Goal: Task Accomplishment & Management: Complete application form

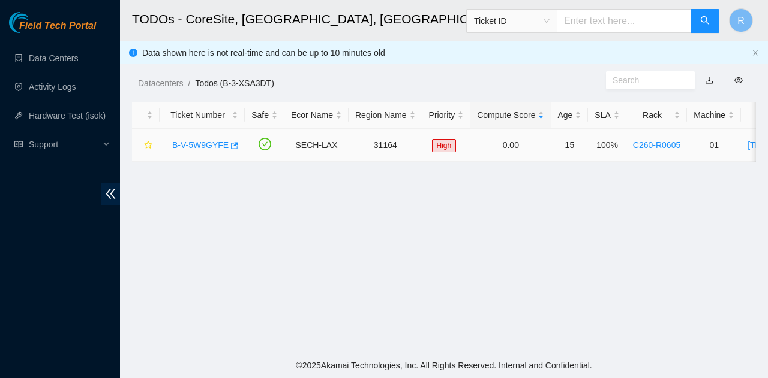
click at [212, 143] on link "B-V-5W9GYFE" at bounding box center [200, 145] width 56 height 10
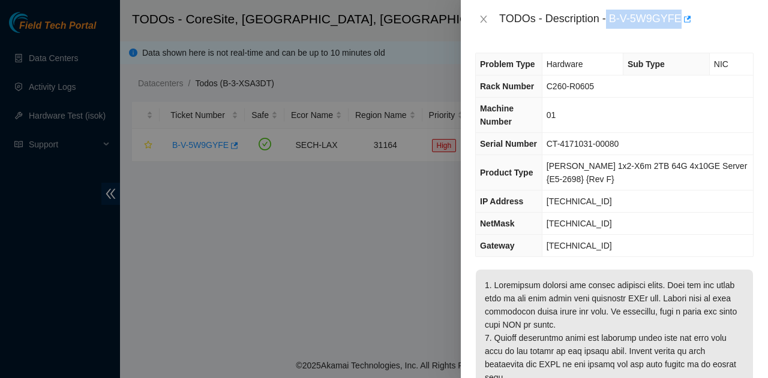
drag, startPoint x: 608, startPoint y: 19, endPoint x: 678, endPoint y: 24, distance: 69.8
click at [678, 24] on div "TODOs - Description - B-V-5W9GYFE" at bounding box center [626, 19] width 254 height 19
copy div "B-V-5W9GYFE"
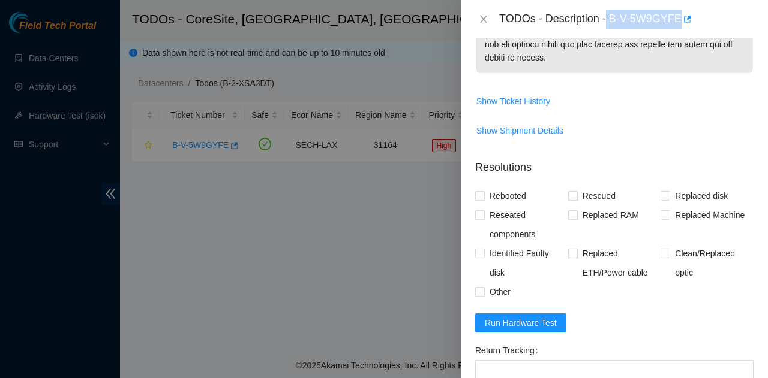
scroll to position [720, 0]
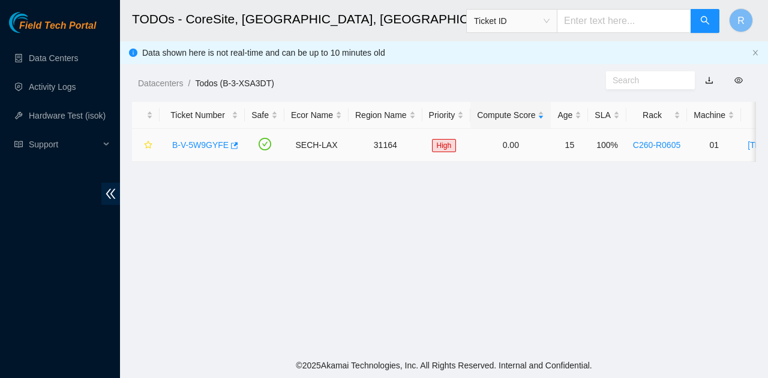
click at [209, 140] on link "B-V-5W9GYFE" at bounding box center [200, 145] width 56 height 10
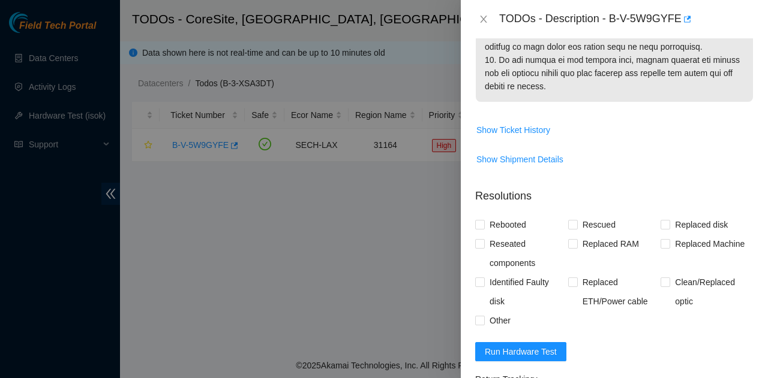
scroll to position [745, 0]
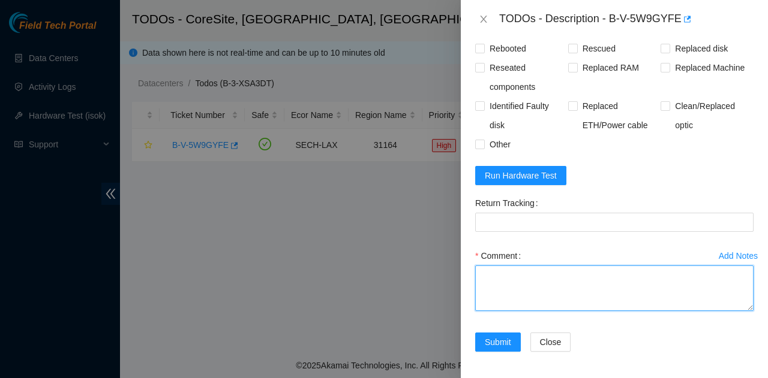
click at [568, 287] on textarea "Comment" at bounding box center [614, 289] width 278 height 46
click at [633, 283] on textarea "No port lights down" at bounding box center [614, 289] width 278 height 46
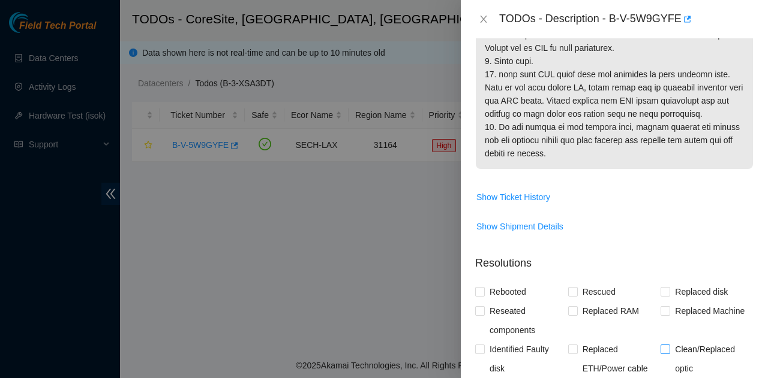
scroll to position [685, 0]
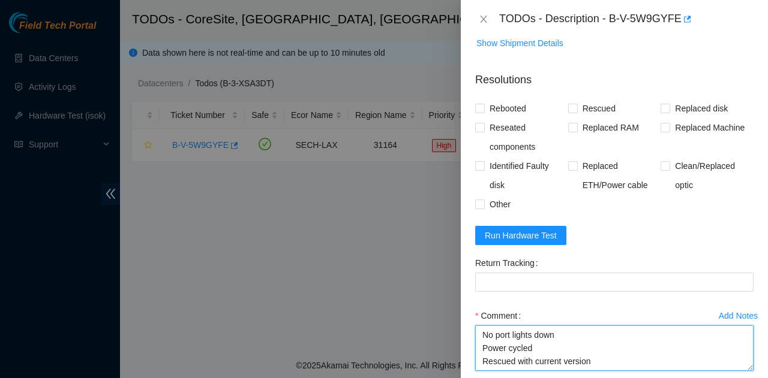
drag, startPoint x: 603, startPoint y: 366, endPoint x: 604, endPoint y: 360, distance: 6.1
click at [604, 360] on textarea "No port lights down Power cycled Rescued with current version" at bounding box center [614, 349] width 278 height 46
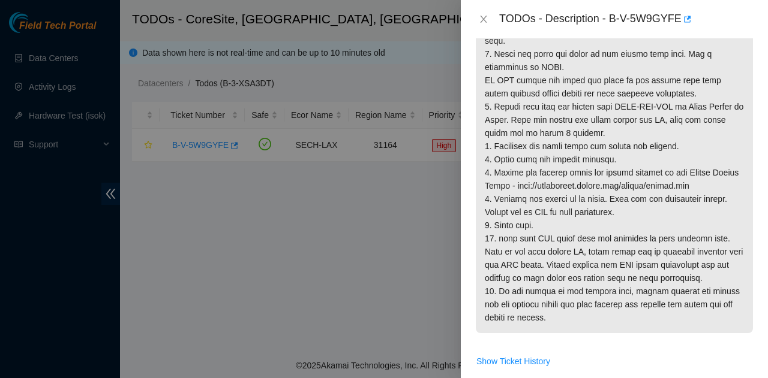
scroll to position [265, 0]
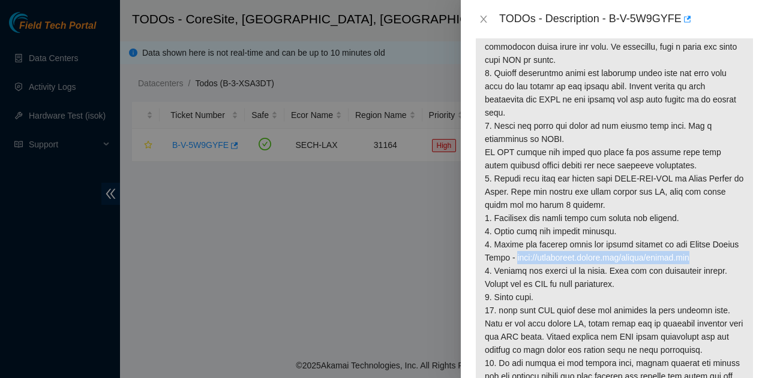
drag, startPoint x: 544, startPoint y: 257, endPoint x: 704, endPoint y: 254, distance: 160.2
click at [727, 254] on p at bounding box center [614, 205] width 277 height 401
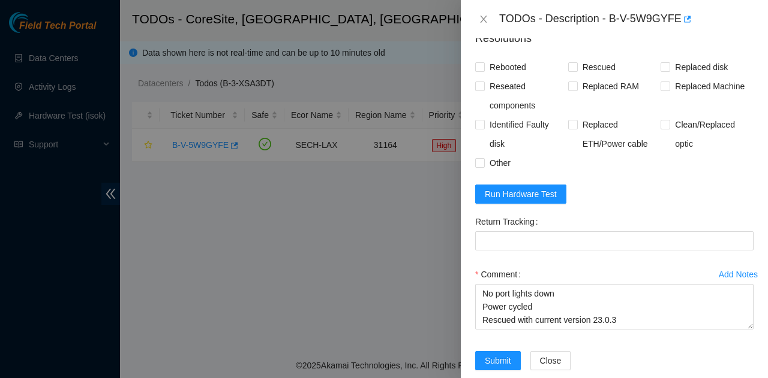
scroll to position [745, 0]
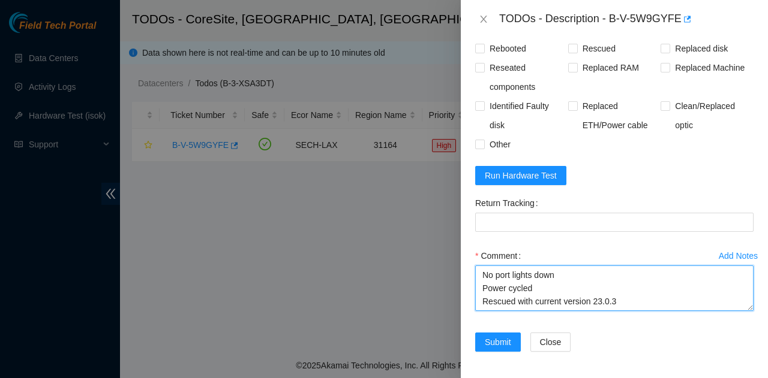
click at [627, 305] on textarea "No port lights down Power cycled Rescued with current version 23.0.3" at bounding box center [614, 289] width 278 height 46
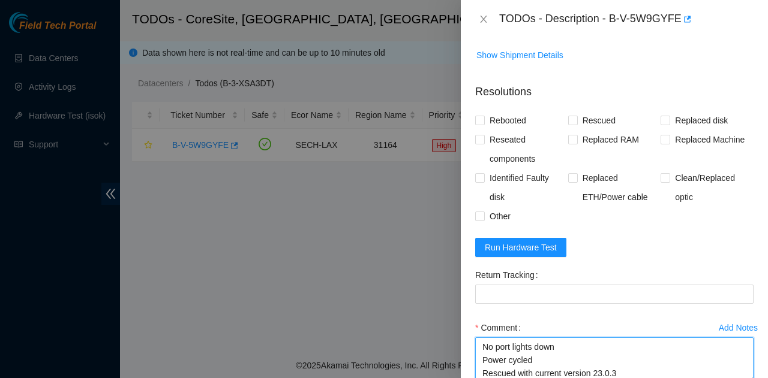
scroll to position [685, 0]
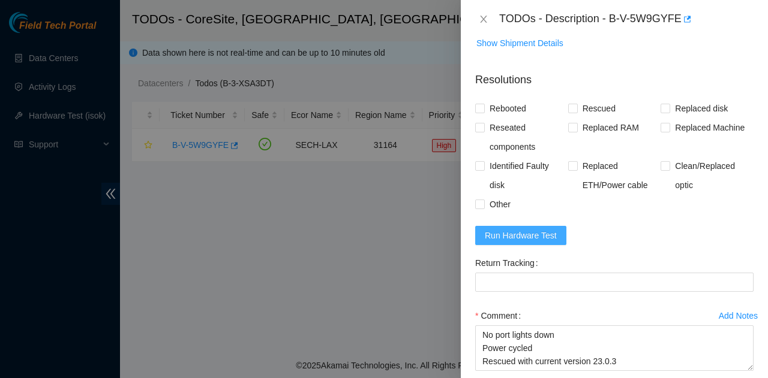
click at [547, 241] on button "Run Hardware Test" at bounding box center [520, 235] width 91 height 19
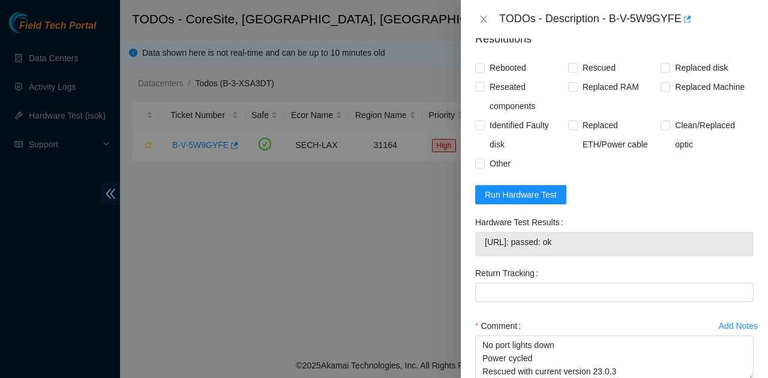
scroll to position [796, 0]
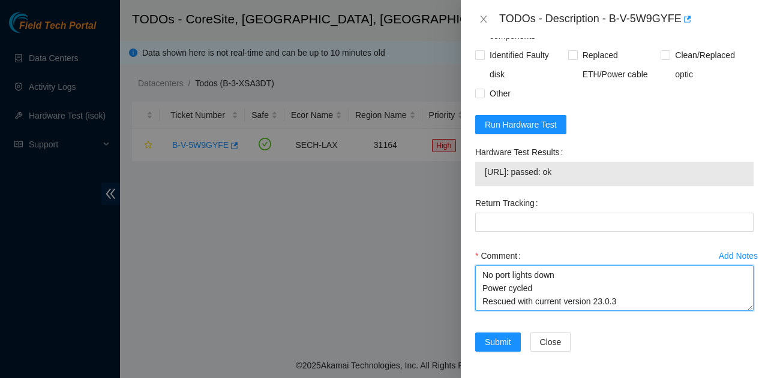
click at [650, 293] on textarea "No port lights down Power cycled Rescued with current version 23.0.3" at bounding box center [614, 289] width 278 height 46
click at [621, 300] on textarea "No port lights down Power cycled Rescued with current version 23.0.3" at bounding box center [614, 289] width 278 height 46
click at [485, 288] on textarea "No port lights down Power cycled Rescued with current version 23.0.3 Server boo…" at bounding box center [614, 289] width 278 height 46
click at [480, 288] on textarea "No port lights down Power cycled Rescued with current version 23.0.3 Server boo…" at bounding box center [614, 289] width 278 height 46
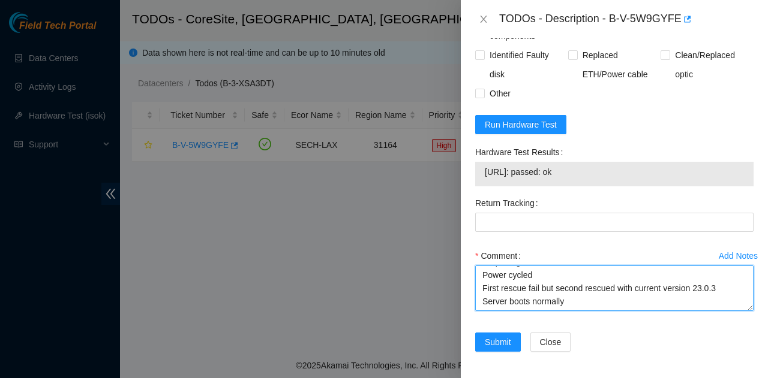
click at [610, 285] on textarea "No port lights down Power cycled First rescue fail but second rescued with curr…" at bounding box center [614, 289] width 278 height 46
click at [715, 285] on textarea "No port lights down Power cycled First rescue fail but second rescue with curre…" at bounding box center [614, 289] width 278 height 46
click at [604, 291] on textarea "No port lights down Power cycled First rescue fail but second rescue with curre…" at bounding box center [614, 289] width 278 height 46
click at [594, 306] on textarea "No port lights down Power cycled First rescue fail but second rescue with curre…" at bounding box center [614, 289] width 278 height 46
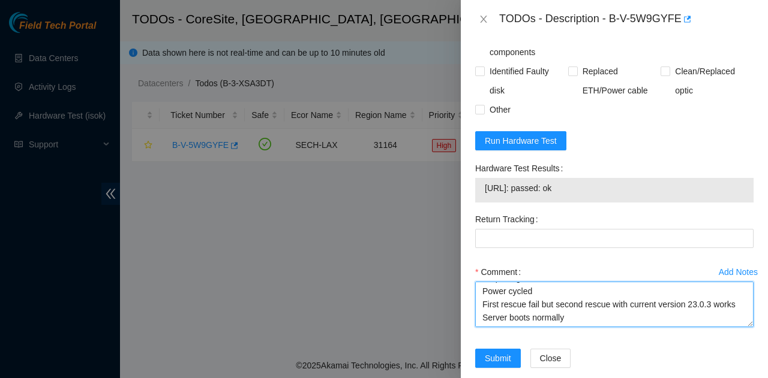
scroll to position [796, 0]
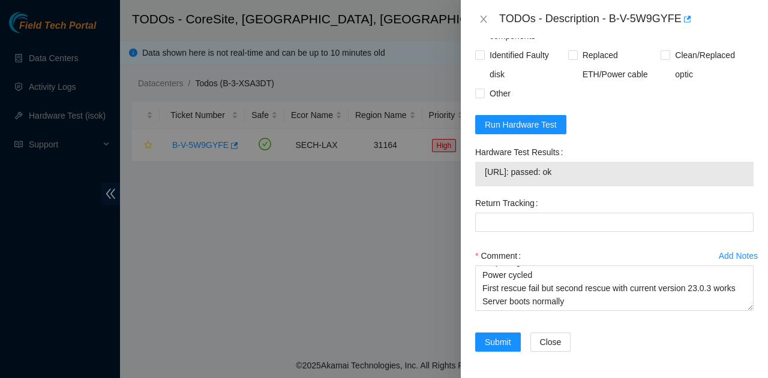
click at [532, 176] on span "23.57.96.30: passed: ok" at bounding box center [614, 172] width 259 height 13
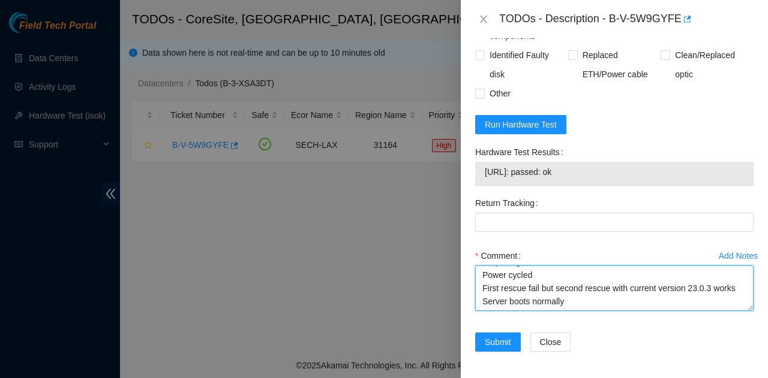
click at [588, 298] on textarea "No port lights down Power cycled First rescue fail but second rescue with curre…" at bounding box center [614, 289] width 278 height 46
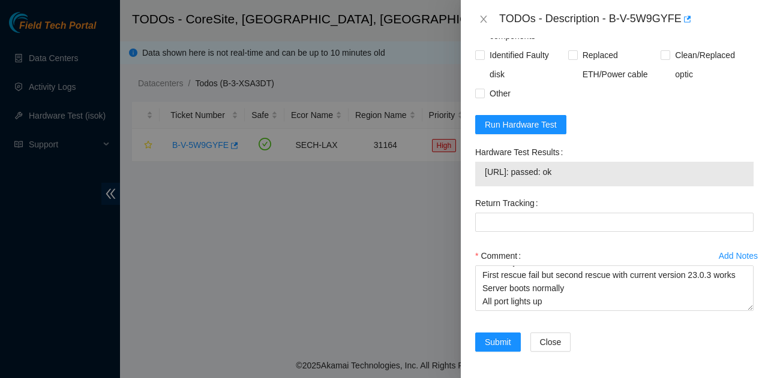
click at [535, 170] on span "23.57.96.30: passed: ok" at bounding box center [614, 172] width 259 height 13
copy span "23.57.96.30: passed: ok"
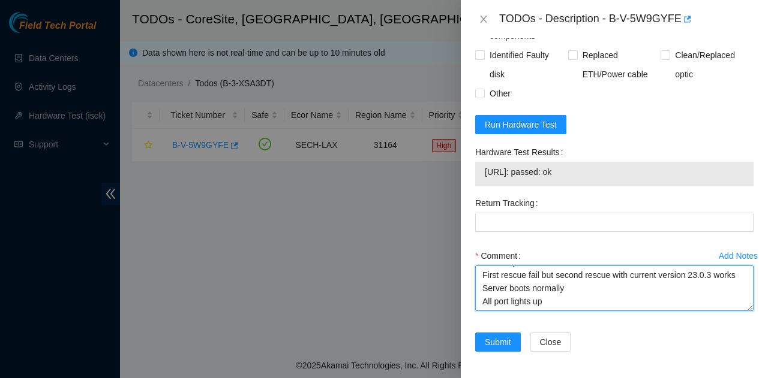
click at [627, 306] on textarea "No port lights down Power cycled First rescue fail but second rescue with curre…" at bounding box center [614, 289] width 278 height 46
paste textarea "23.57.96.30: passed: ok"
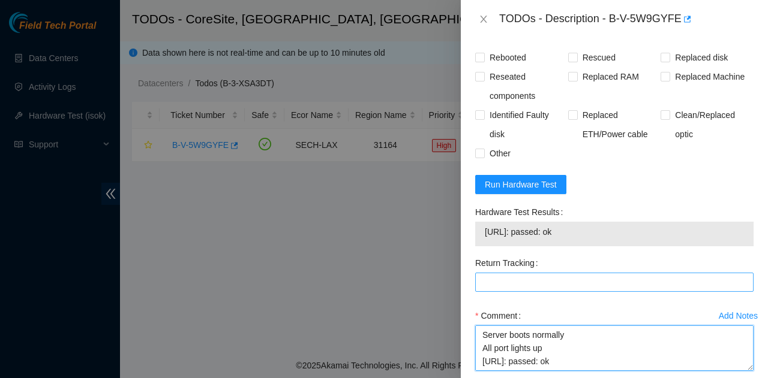
scroll to position [676, 0]
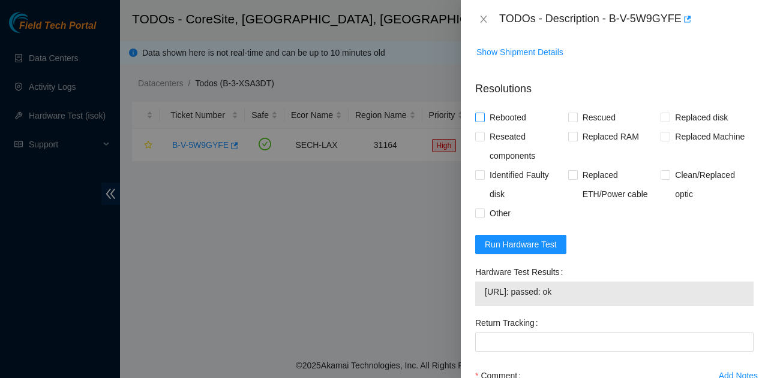
type textarea "No port lights down Power cycled First rescue fail but second rescue with curre…"
click at [501, 117] on span "Rebooted" at bounding box center [508, 117] width 46 height 19
click at [483, 117] on input "Rebooted" at bounding box center [479, 117] width 8 height 8
checkbox input "true"
click at [595, 112] on span "Rescued" at bounding box center [598, 117] width 43 height 19
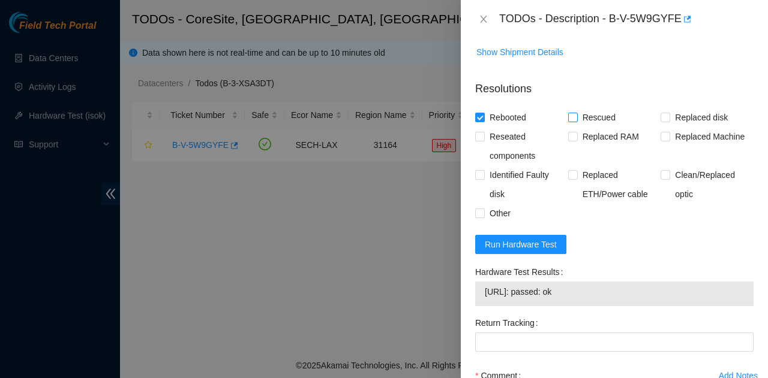
click at [576, 113] on input "Rescued" at bounding box center [572, 117] width 8 height 8
checkbox input "true"
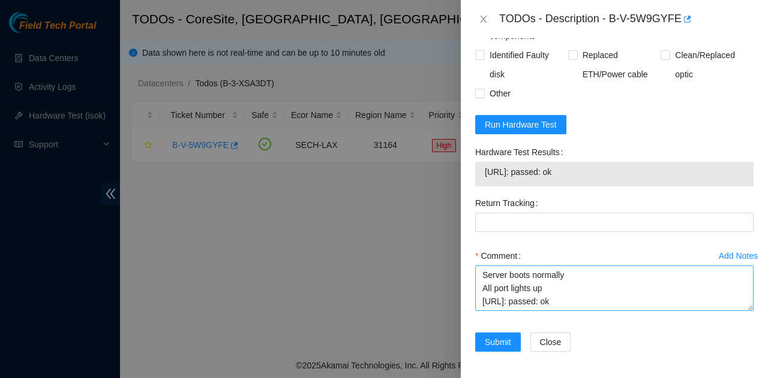
scroll to position [53, 0]
drag, startPoint x: 557, startPoint y: 290, endPoint x: 530, endPoint y: 305, distance: 31.7
click at [549, 293] on textarea "No port lights down Power cycled First rescue fail but second rescue with curre…" at bounding box center [614, 289] width 278 height 46
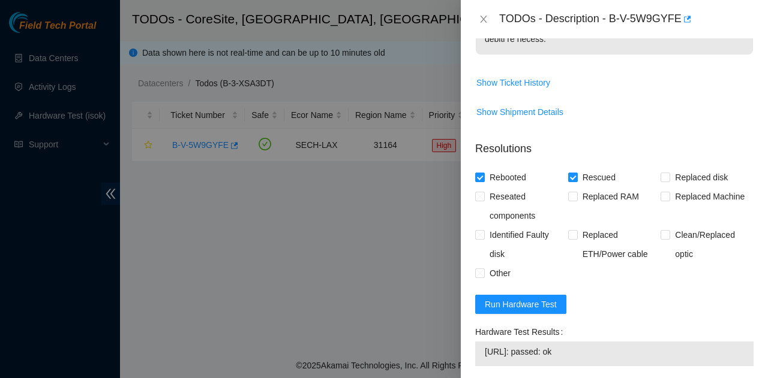
scroll to position [796, 0]
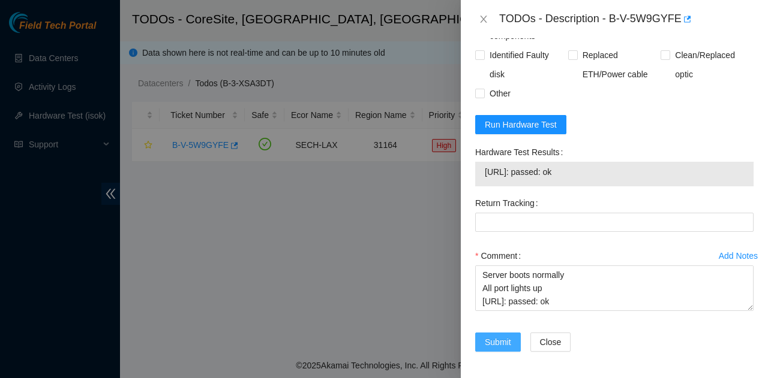
drag, startPoint x: 504, startPoint y: 342, endPoint x: 556, endPoint y: 205, distance: 146.9
click at [556, 206] on form "Resolutions Rebooted Rescued Replaced disk Reseated components Replaced RAM Rep…" at bounding box center [614, 158] width 278 height 415
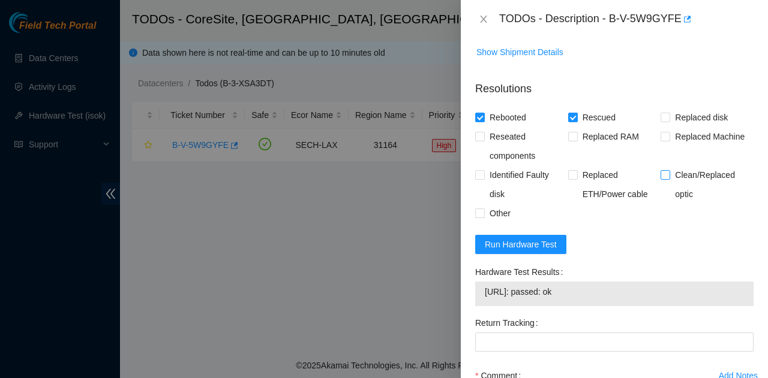
click at [678, 182] on span "Clean/Replaced optic" at bounding box center [711, 185] width 83 height 38
click at [669, 179] on input "Clean/Replaced optic" at bounding box center [664, 174] width 8 height 8
checkbox input "true"
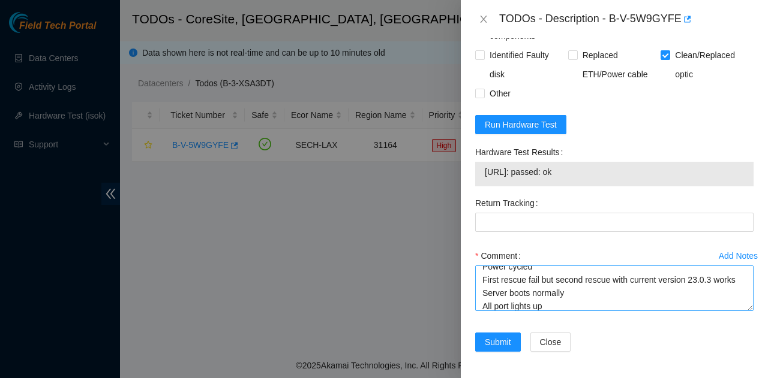
scroll to position [0, 0]
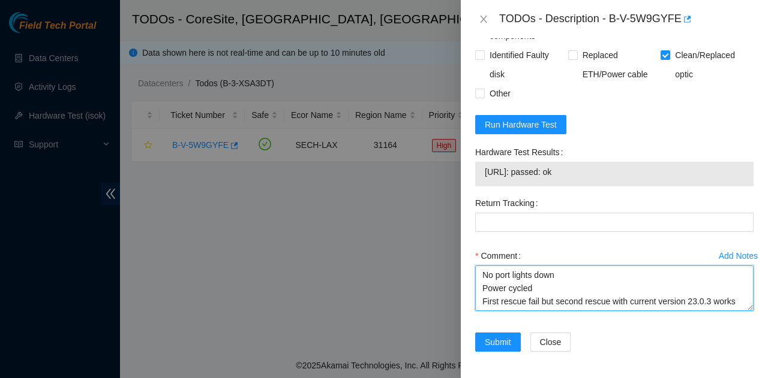
click at [579, 272] on textarea "No port lights down Power cycled First rescue fail but second rescue with curre…" at bounding box center [614, 289] width 278 height 46
type textarea "No port lights down Cleaned optics Power cycled First rescue fail but second re…"
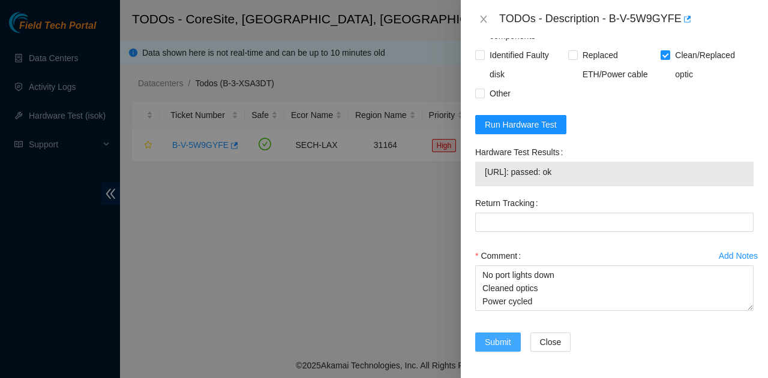
click at [498, 348] on button "Submit" at bounding box center [498, 342] width 46 height 19
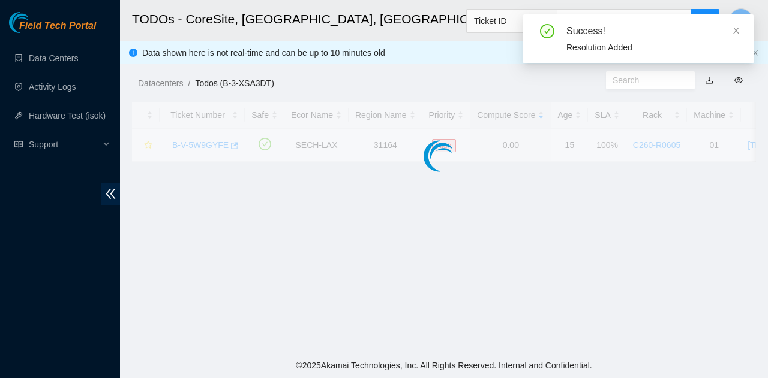
scroll to position [366, 0]
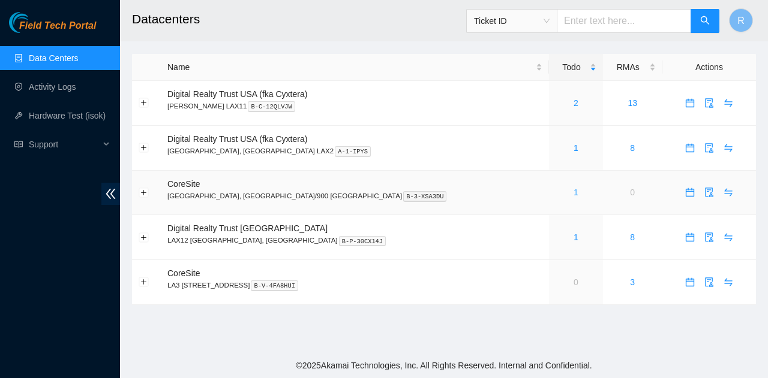
click at [573, 191] on link "1" at bounding box center [575, 193] width 5 height 10
click at [71, 82] on link "Activity Logs" at bounding box center [52, 87] width 47 height 10
